Goal: Task Accomplishment & Management: Manage account settings

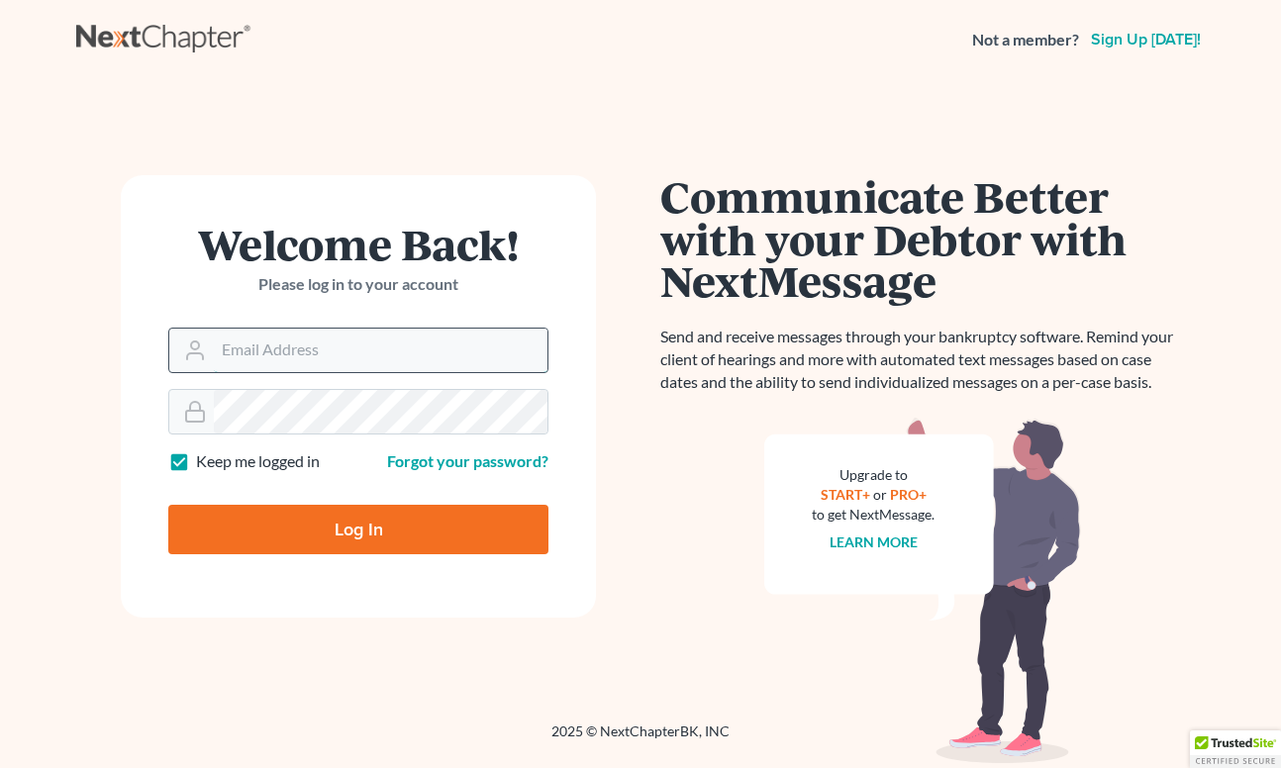
type input "[EMAIL_ADDRESS][DOMAIN_NAME]"
click at [358, 528] on input "Log In" at bounding box center [358, 529] width 380 height 49
type input "Thinking..."
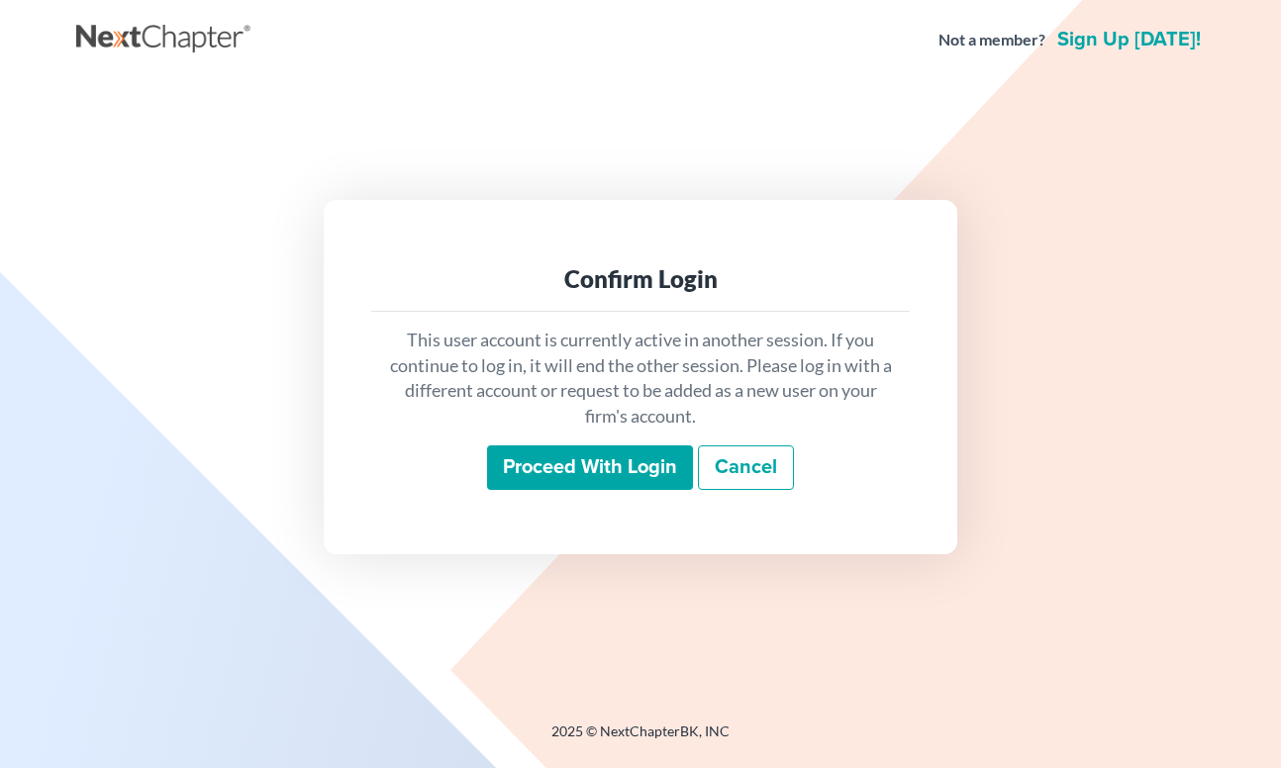
click at [572, 473] on input "Proceed with login" at bounding box center [590, 468] width 206 height 46
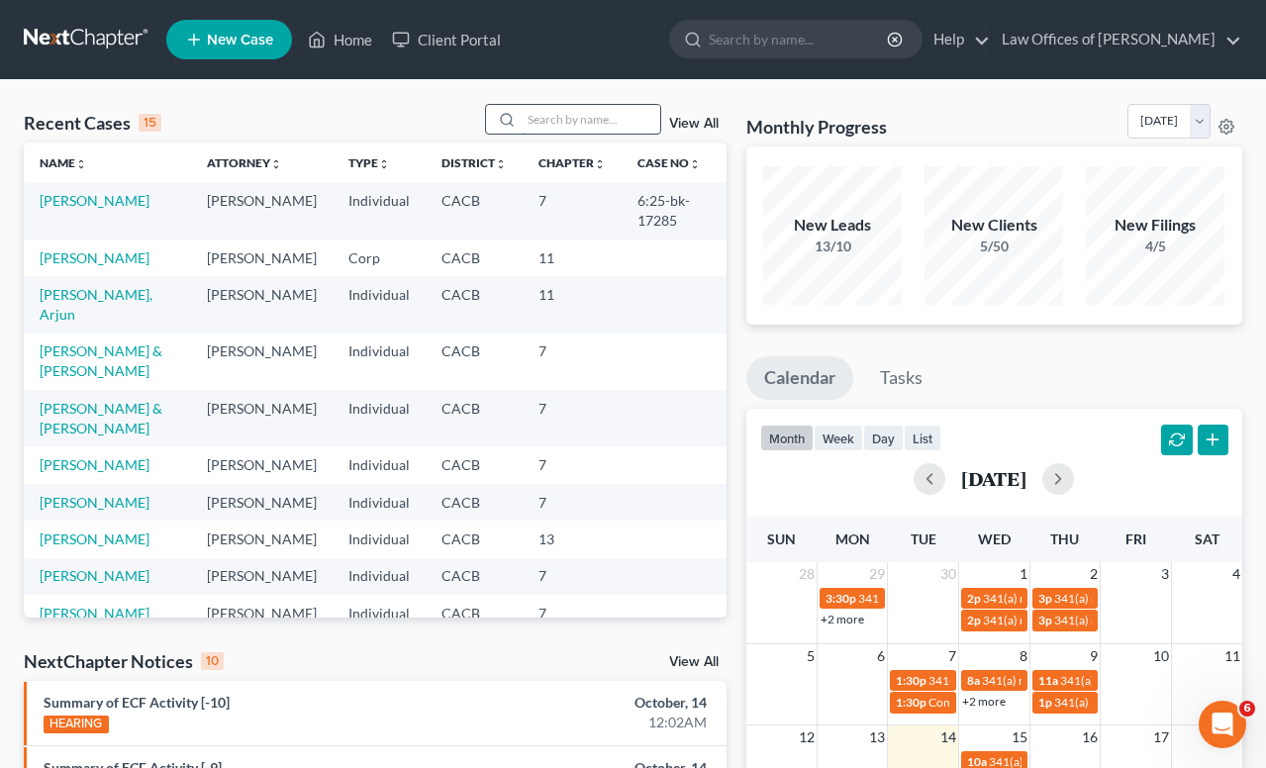
click at [556, 124] on input "search" at bounding box center [591, 119] width 139 height 29
type input "penvlar"
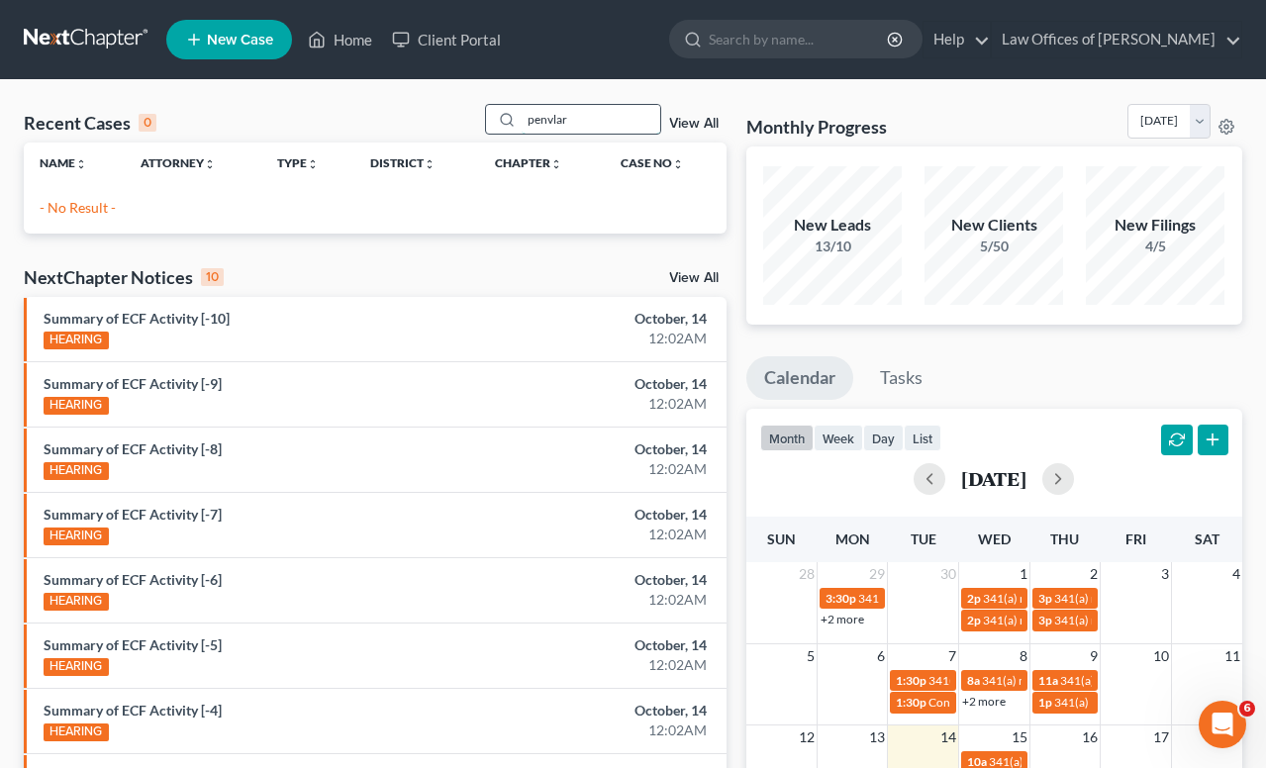
click at [573, 123] on input "penvlar" at bounding box center [591, 119] width 139 height 29
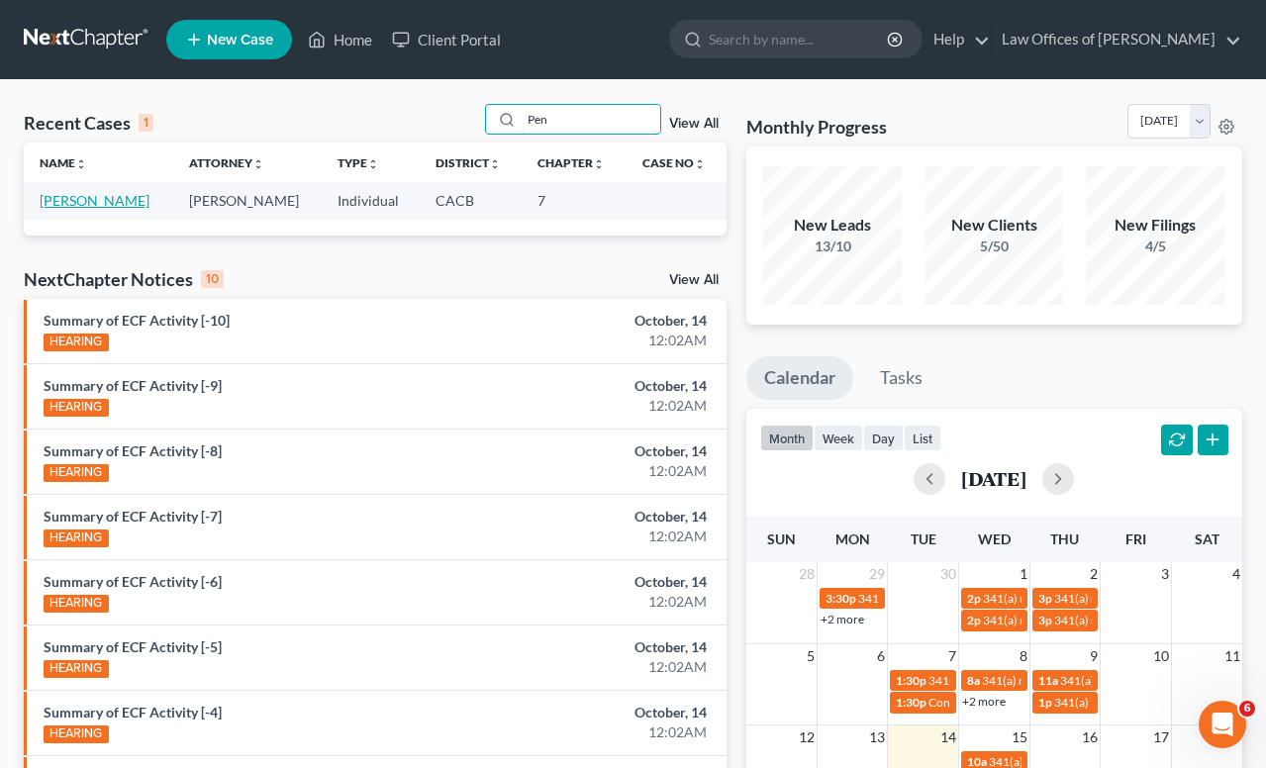
type input "Pen"
click at [112, 202] on link "[PERSON_NAME]" at bounding box center [95, 200] width 110 height 17
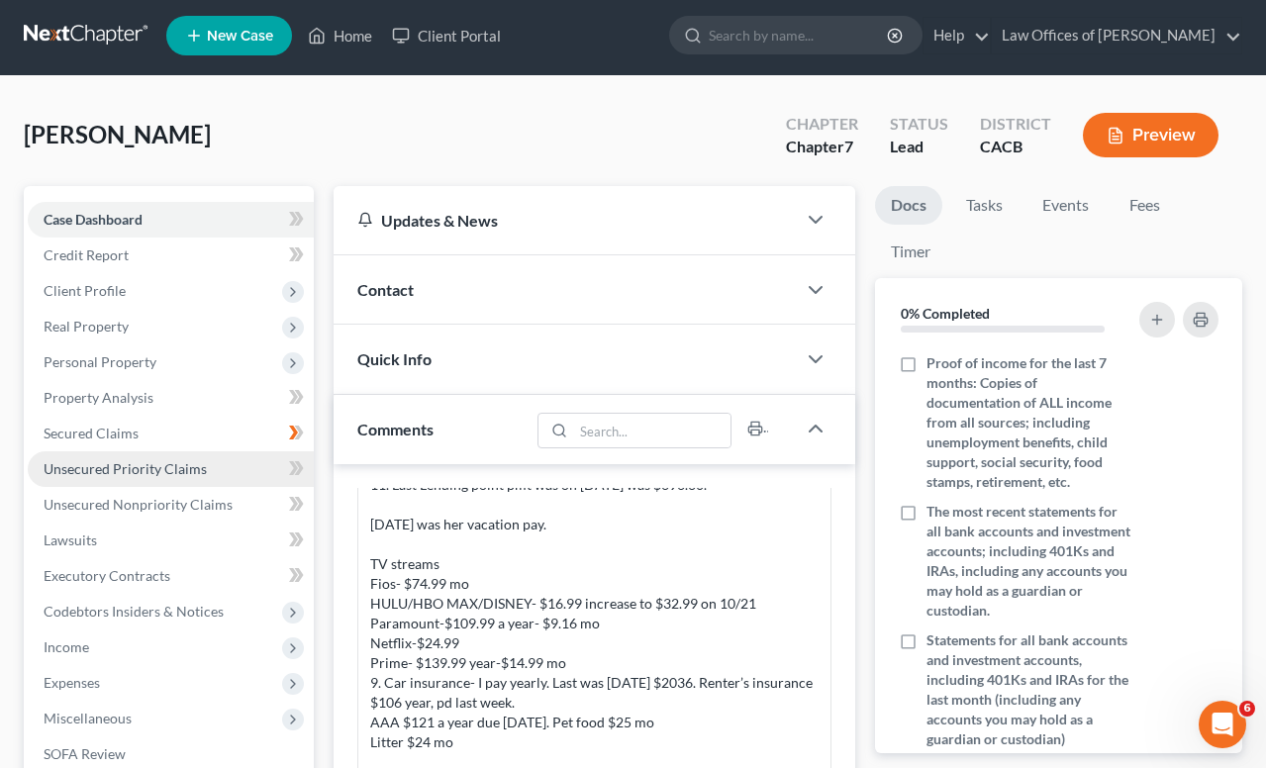
scroll to position [373, 0]
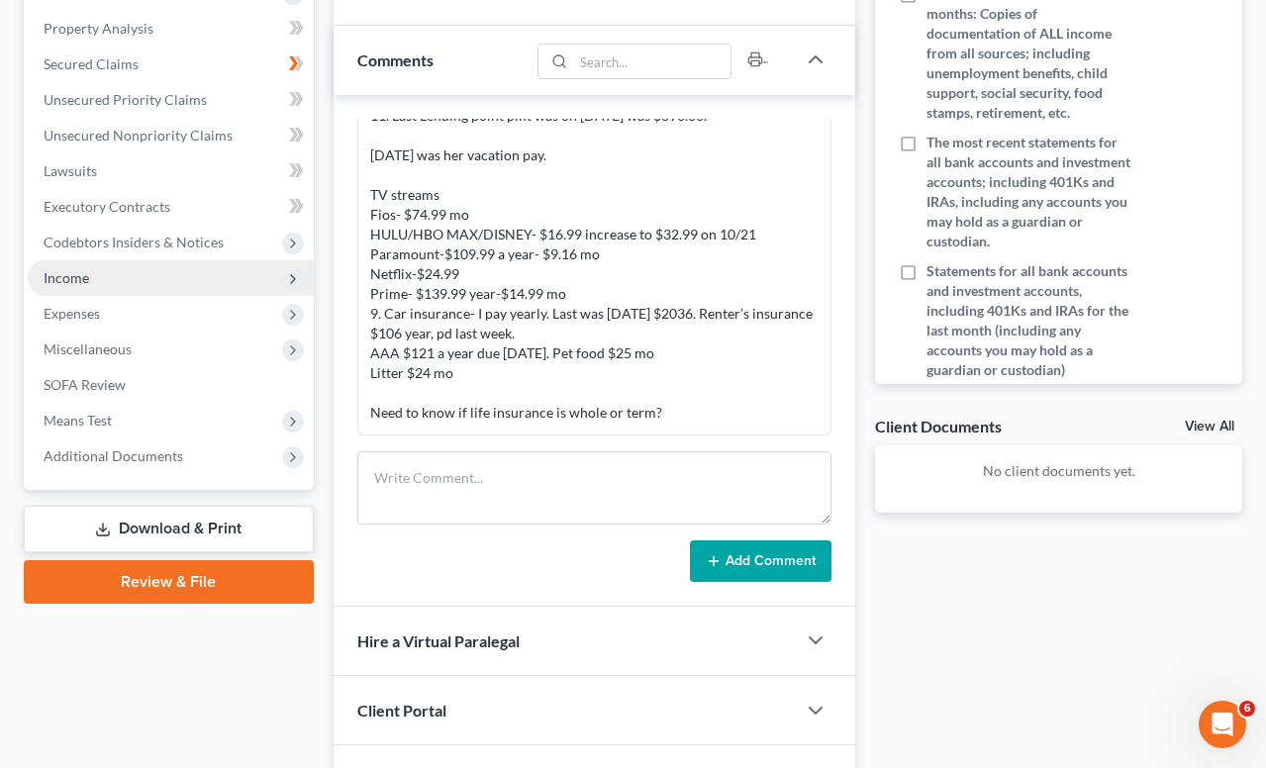
click at [81, 280] on span "Income" at bounding box center [67, 277] width 46 height 17
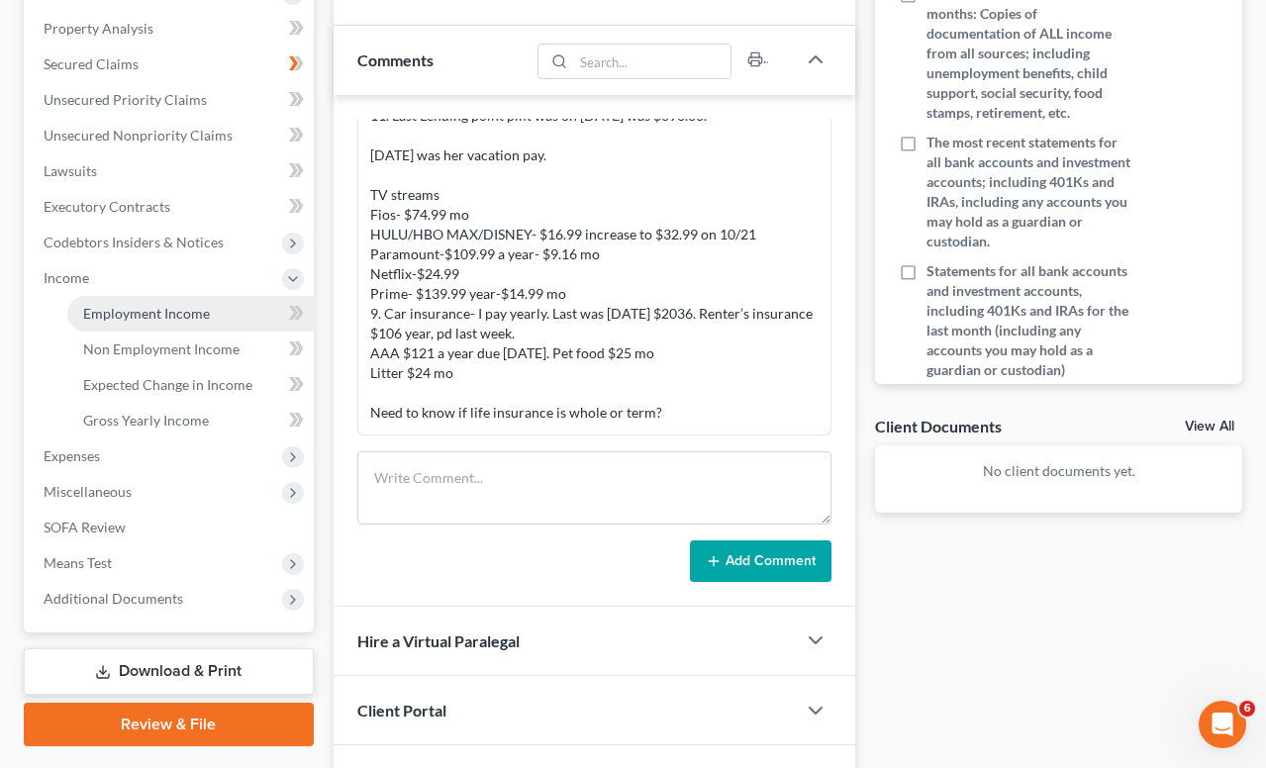
click at [126, 309] on span "Employment Income" at bounding box center [146, 313] width 127 height 17
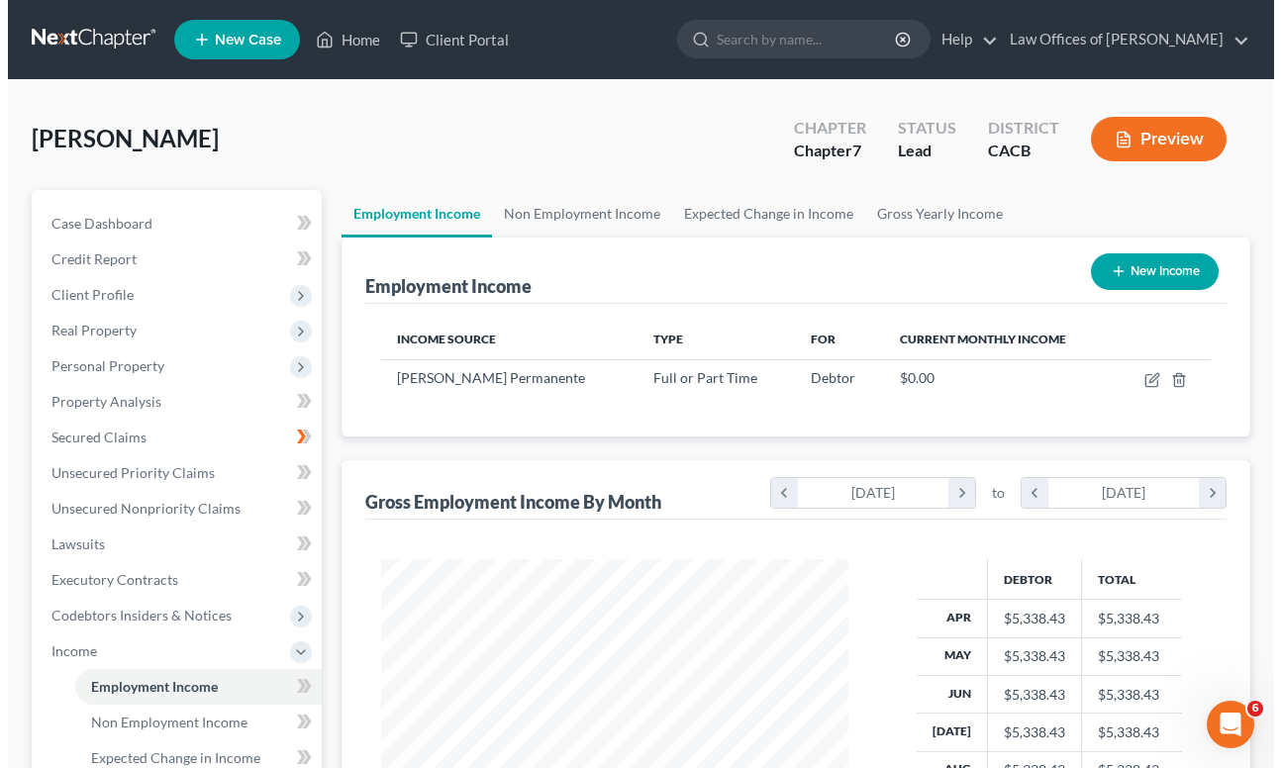
scroll to position [354, 508]
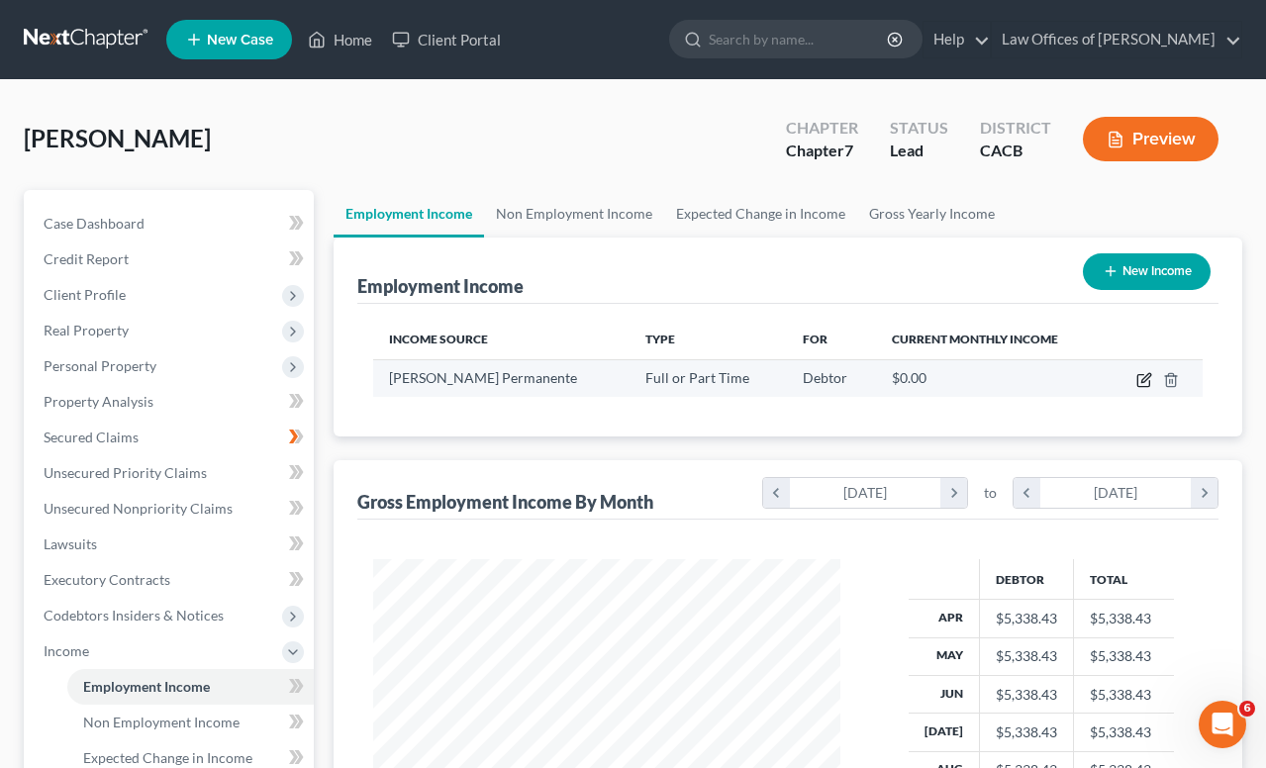
click at [1143, 383] on icon "button" at bounding box center [1144, 380] width 16 height 16
select select "0"
select select "4"
select select "2"
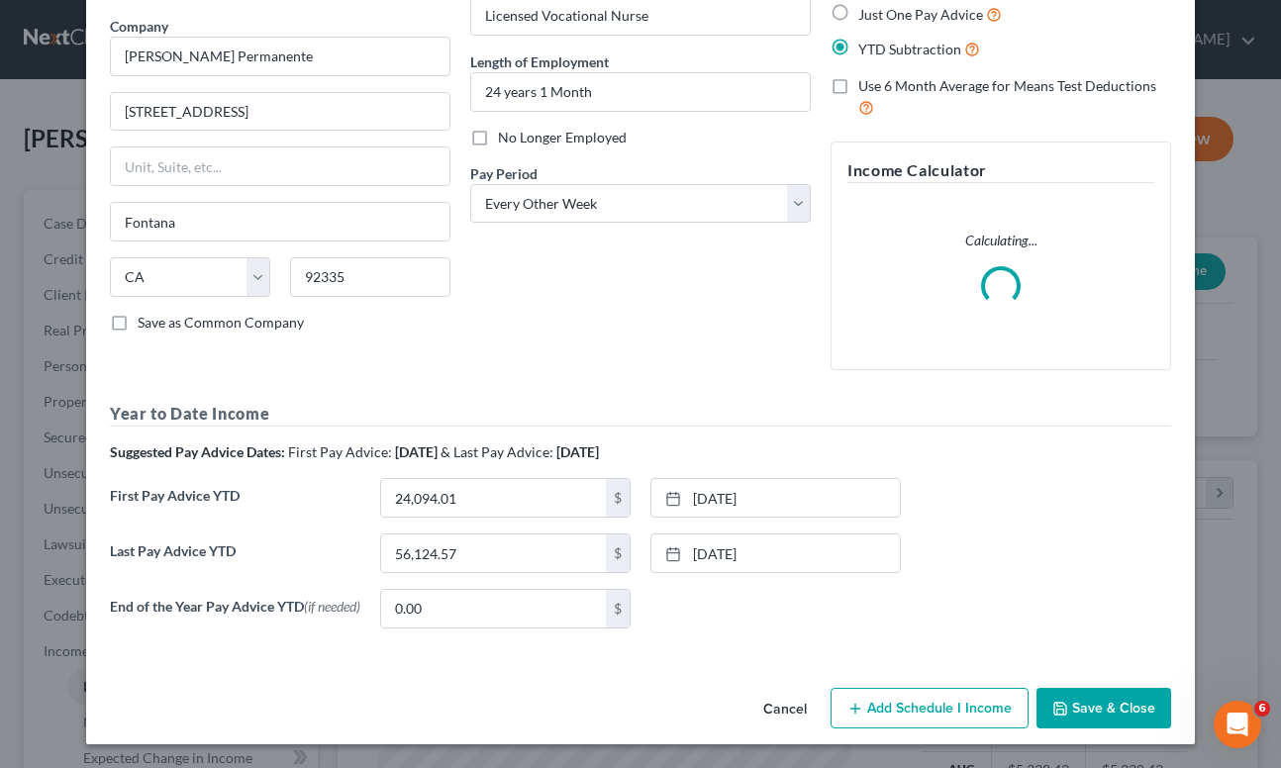
scroll to position [0, 0]
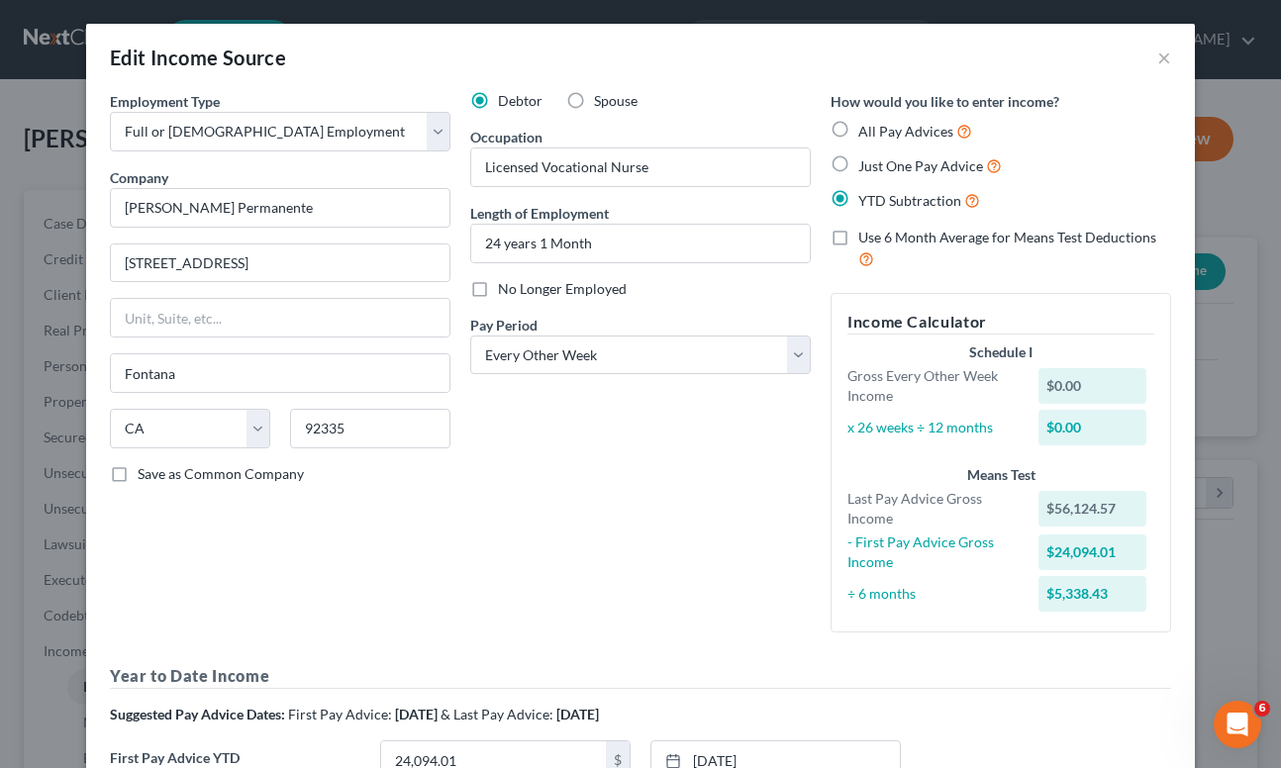
click at [869, 138] on span "All Pay Advices" at bounding box center [905, 131] width 95 height 17
click at [869, 133] on input "All Pay Advices" at bounding box center [872, 126] width 13 height 13
radio input "true"
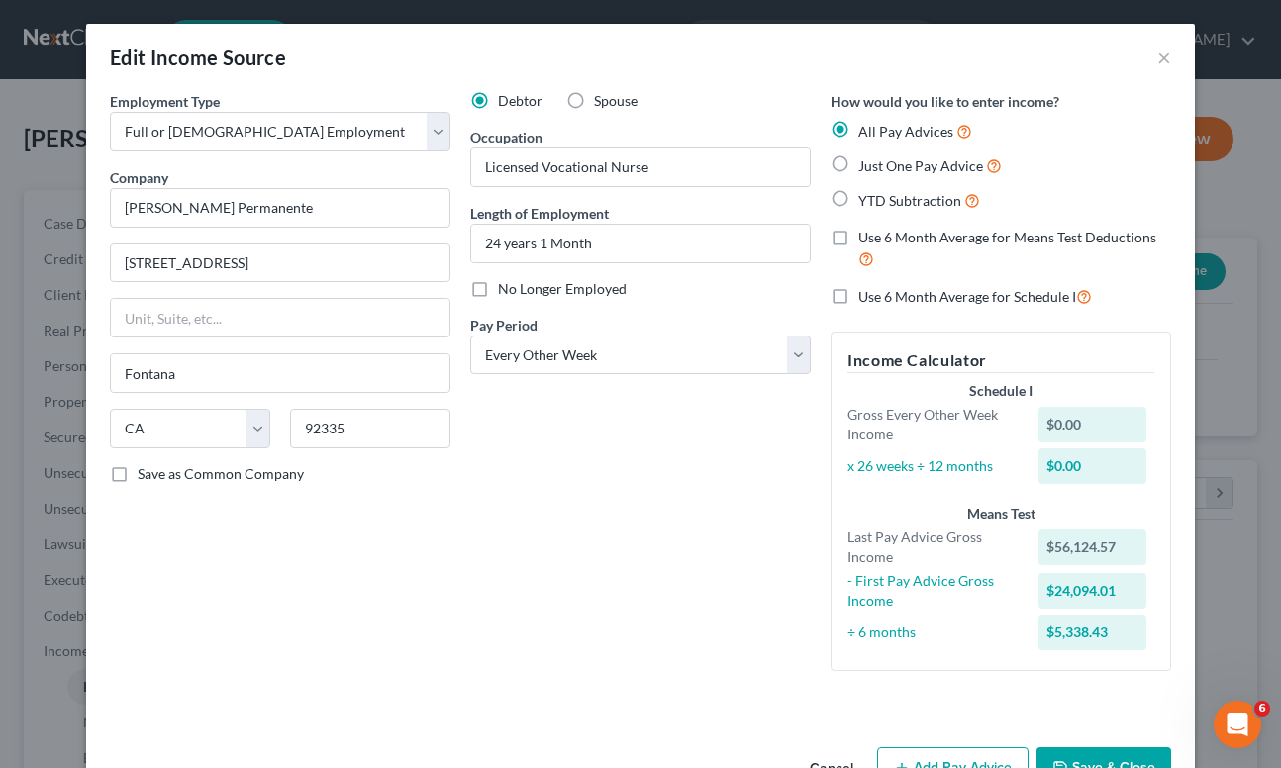
scroll to position [56, 0]
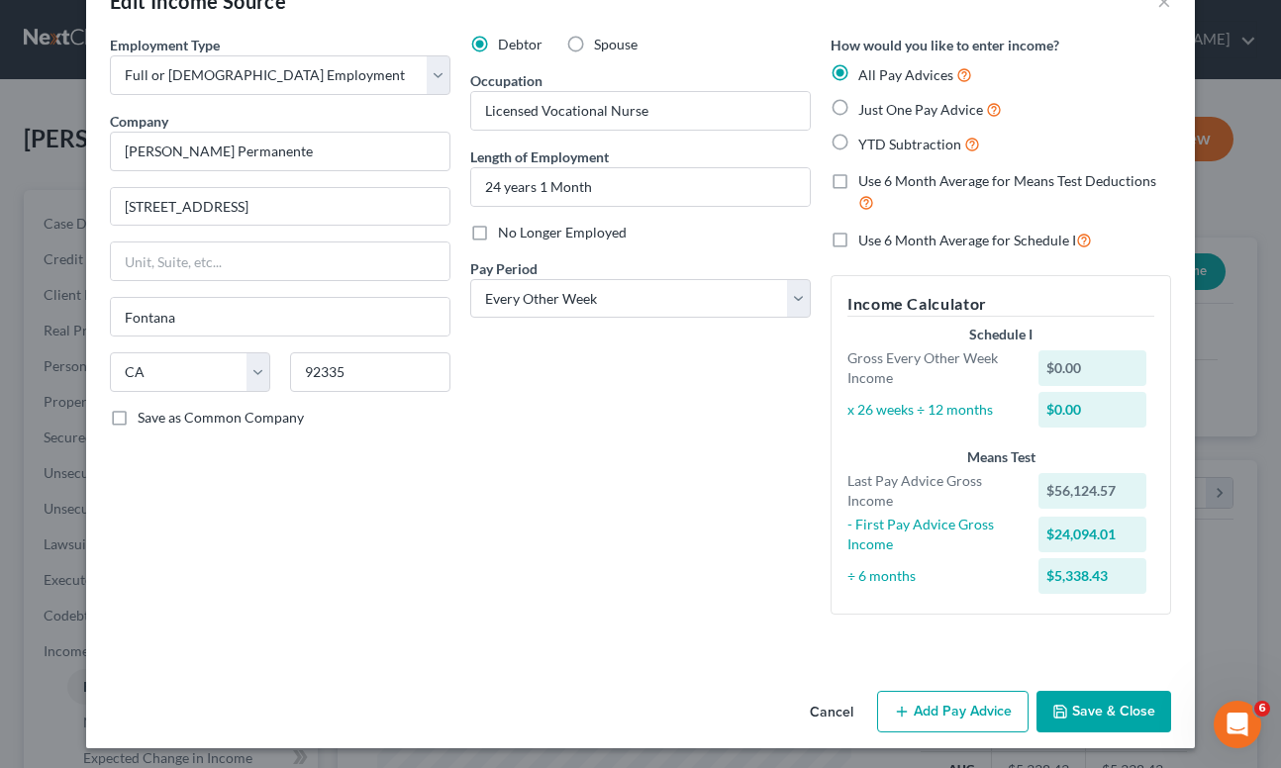
click at [908, 716] on button "Add Pay Advice" at bounding box center [952, 712] width 151 height 42
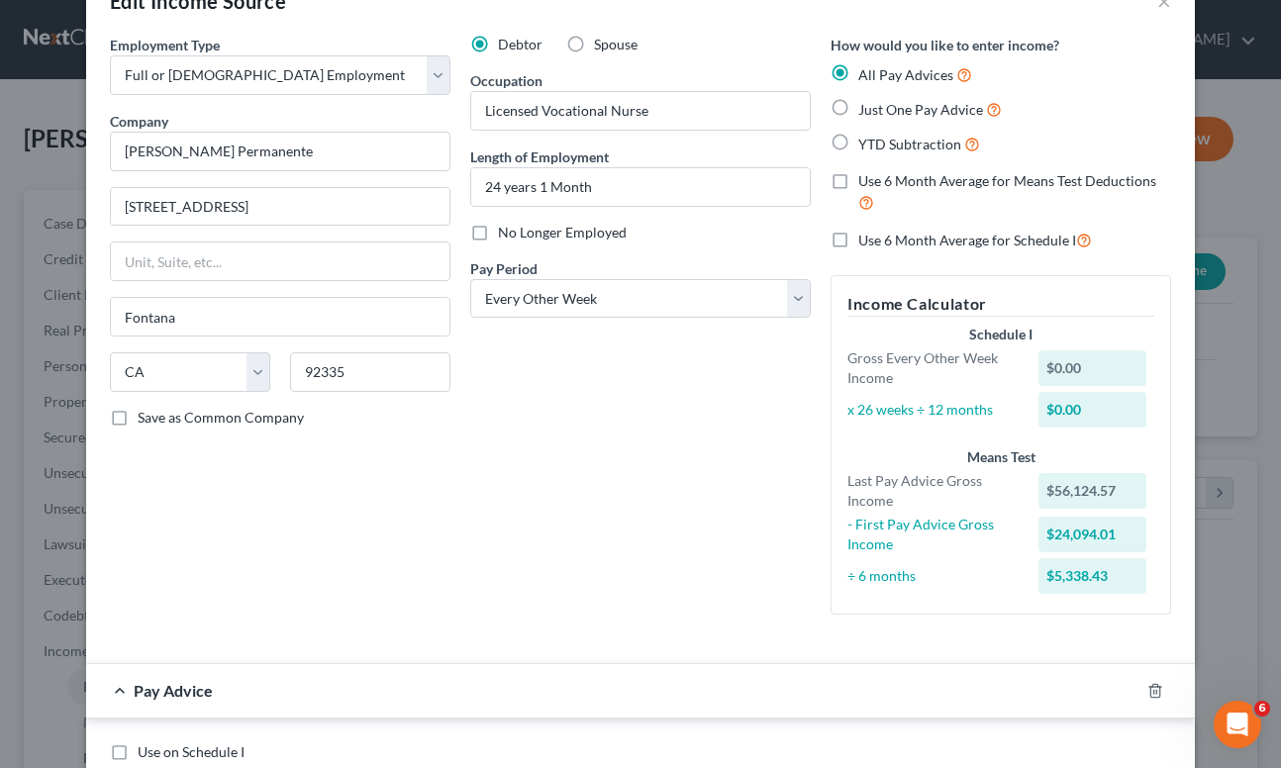
scroll to position [706, 0]
